Goal: Find specific page/section

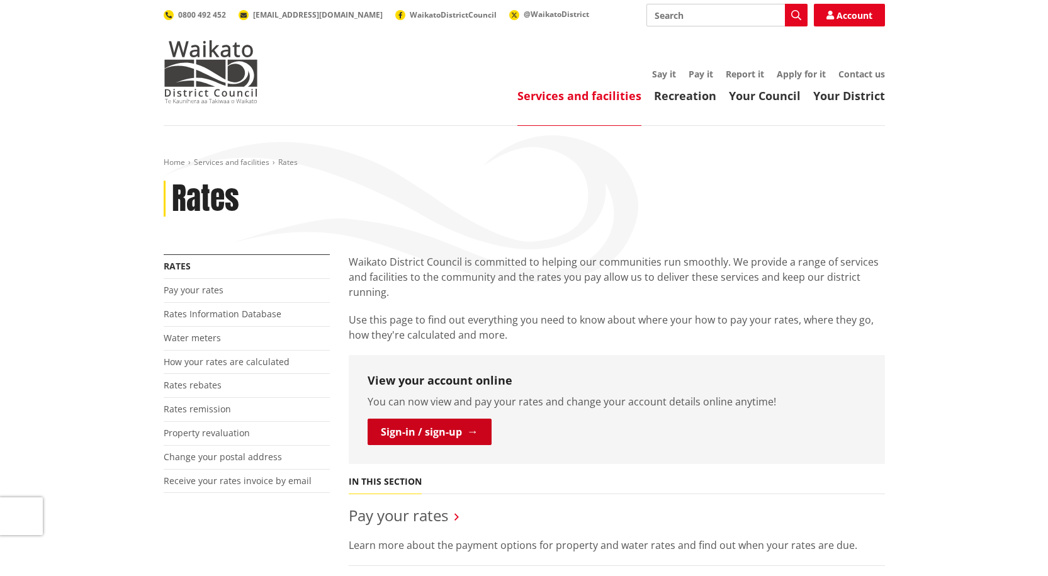
click at [432, 432] on link "Sign-in / sign-up" at bounding box center [430, 432] width 124 height 26
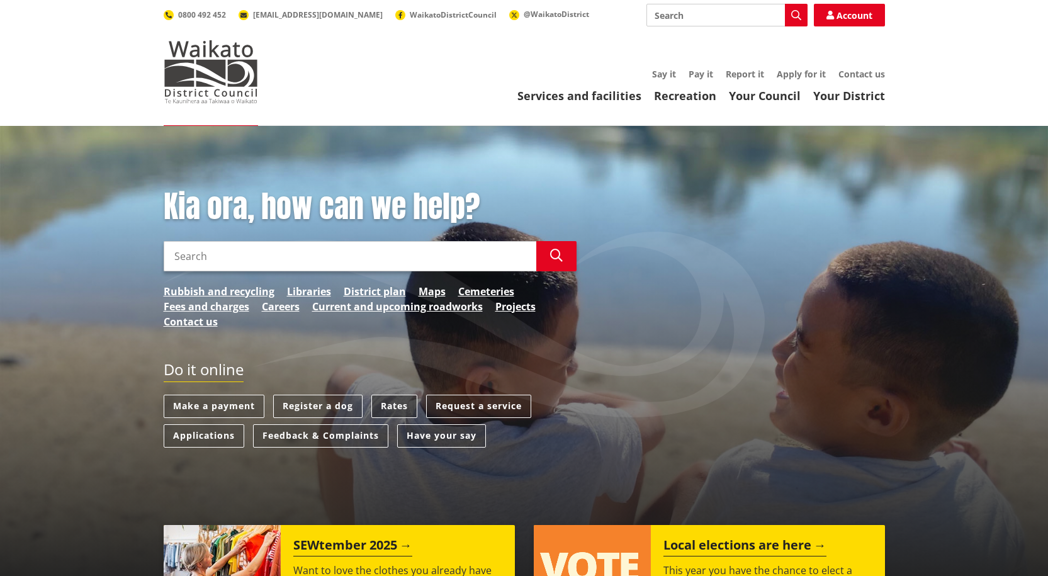
click at [403, 403] on link "Rates" at bounding box center [394, 406] width 46 height 23
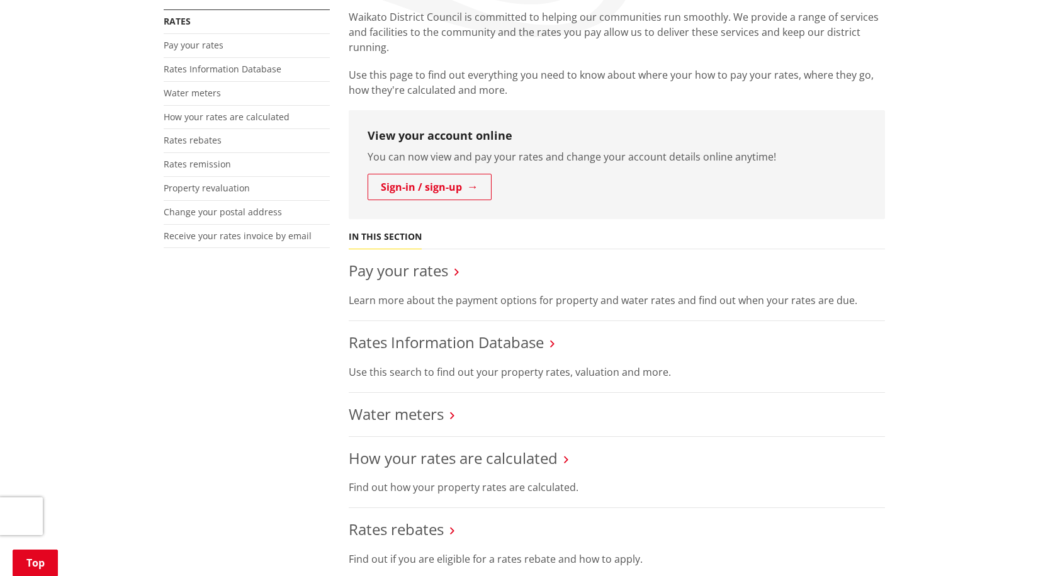
scroll to position [252, 0]
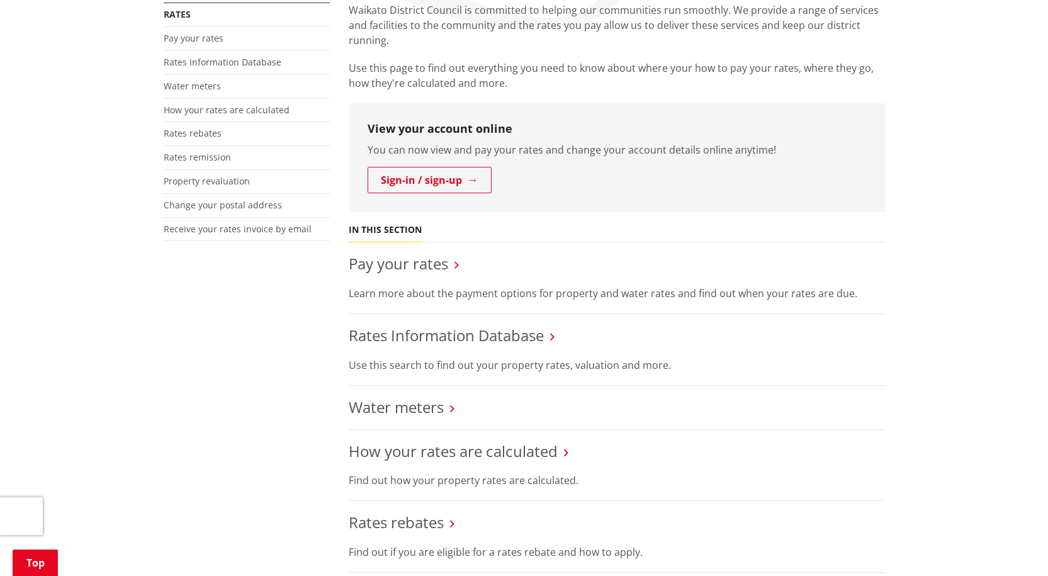
click at [551, 337] on icon at bounding box center [552, 336] width 4 height 11
click at [495, 337] on link "Rates Information Database" at bounding box center [446, 335] width 195 height 21
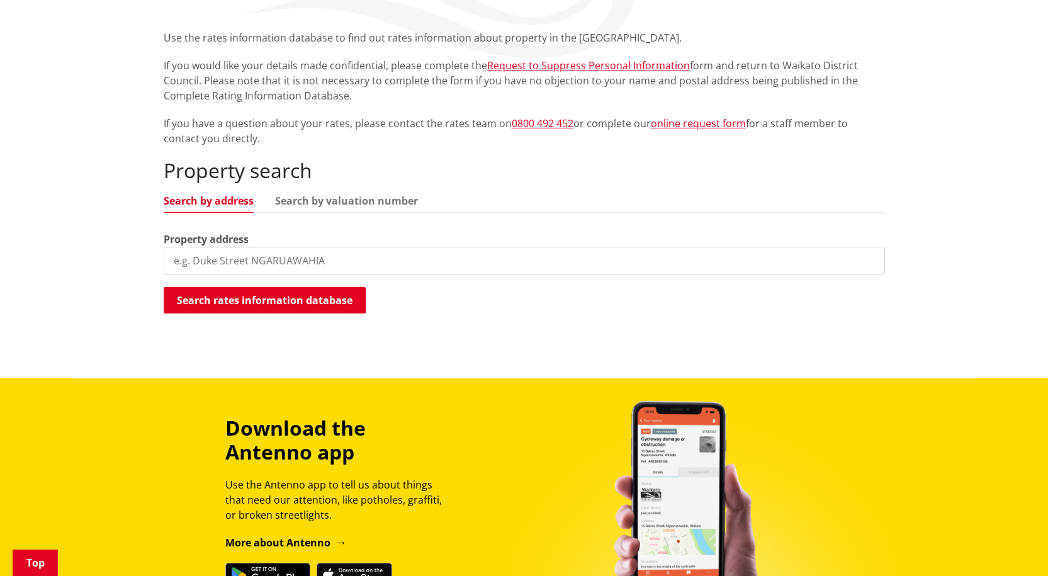
scroll to position [252, 0]
